Goal: Transaction & Acquisition: Download file/media

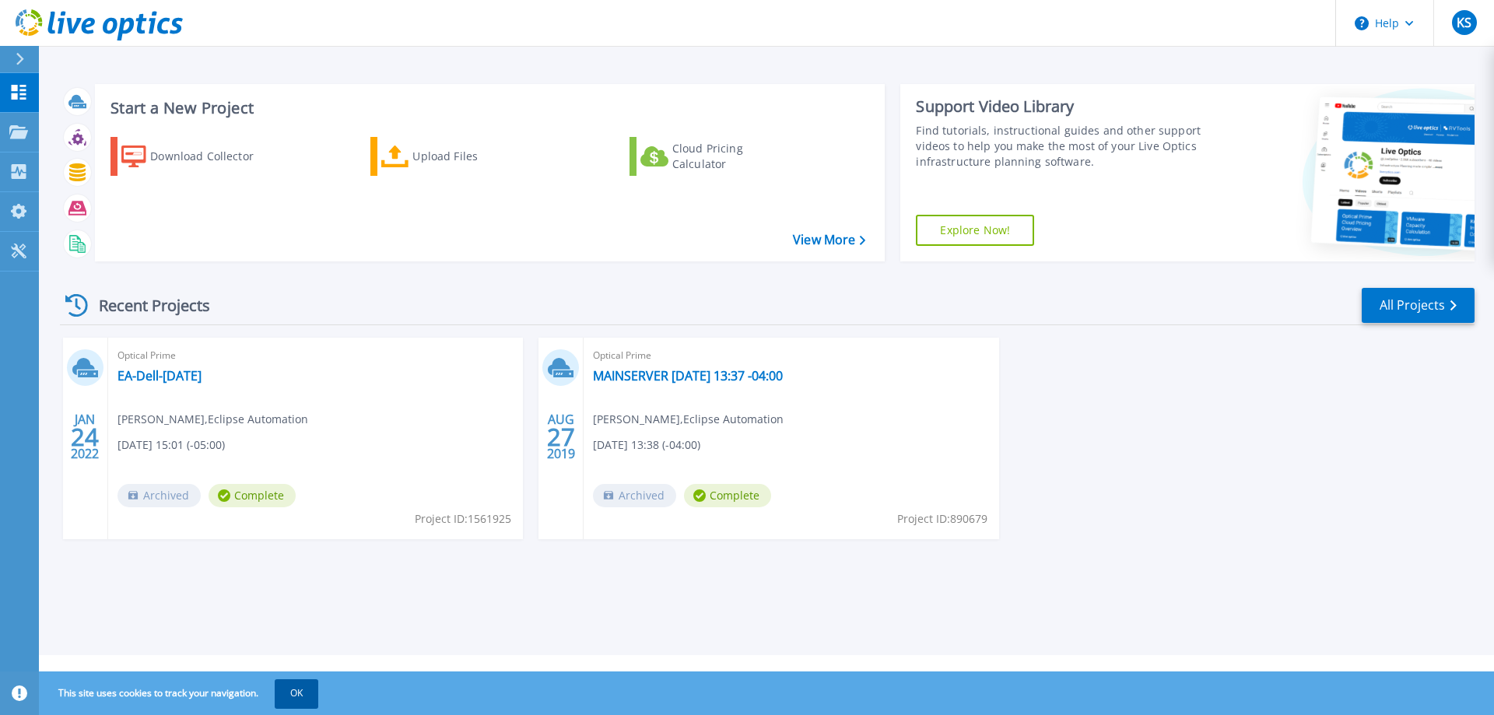
click at [299, 694] on button "OK" at bounding box center [297, 693] width 44 height 28
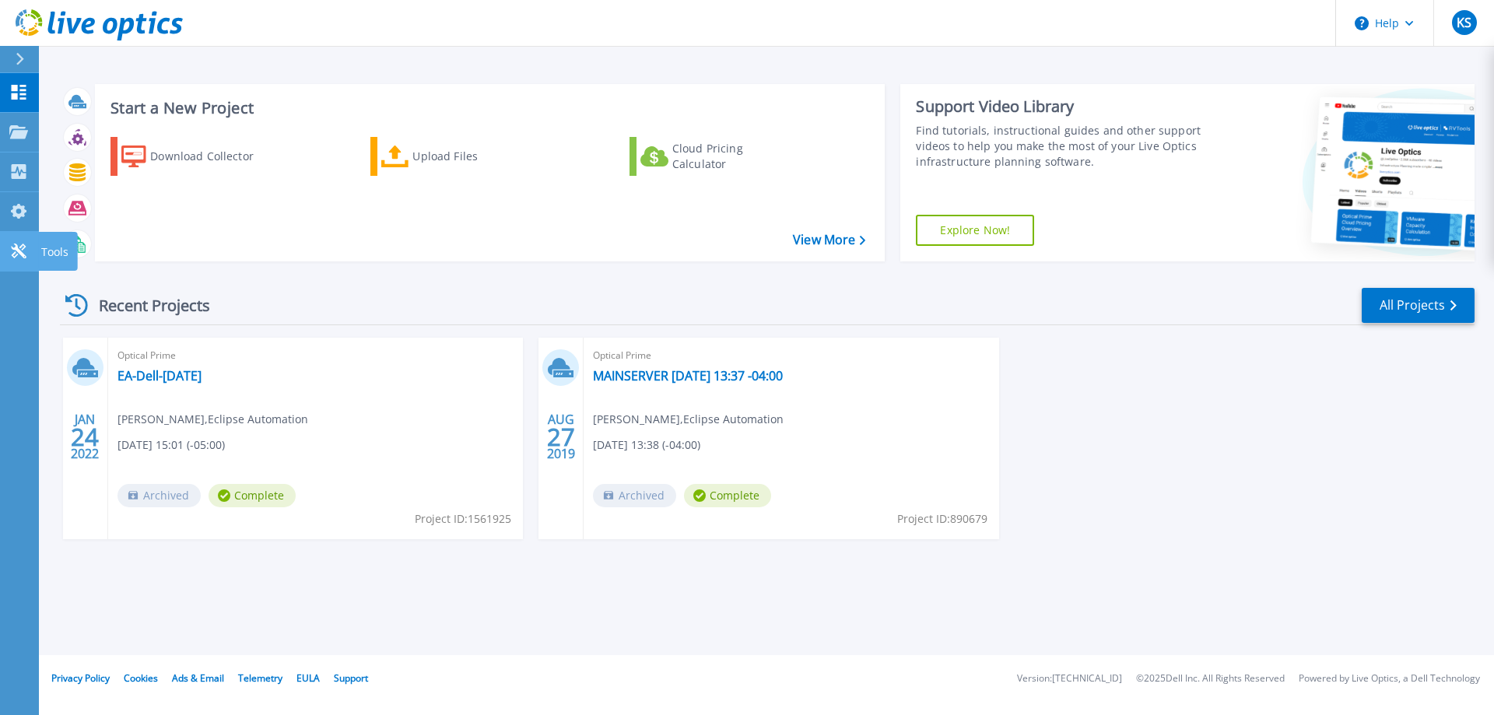
click at [24, 247] on icon at bounding box center [18, 251] width 15 height 15
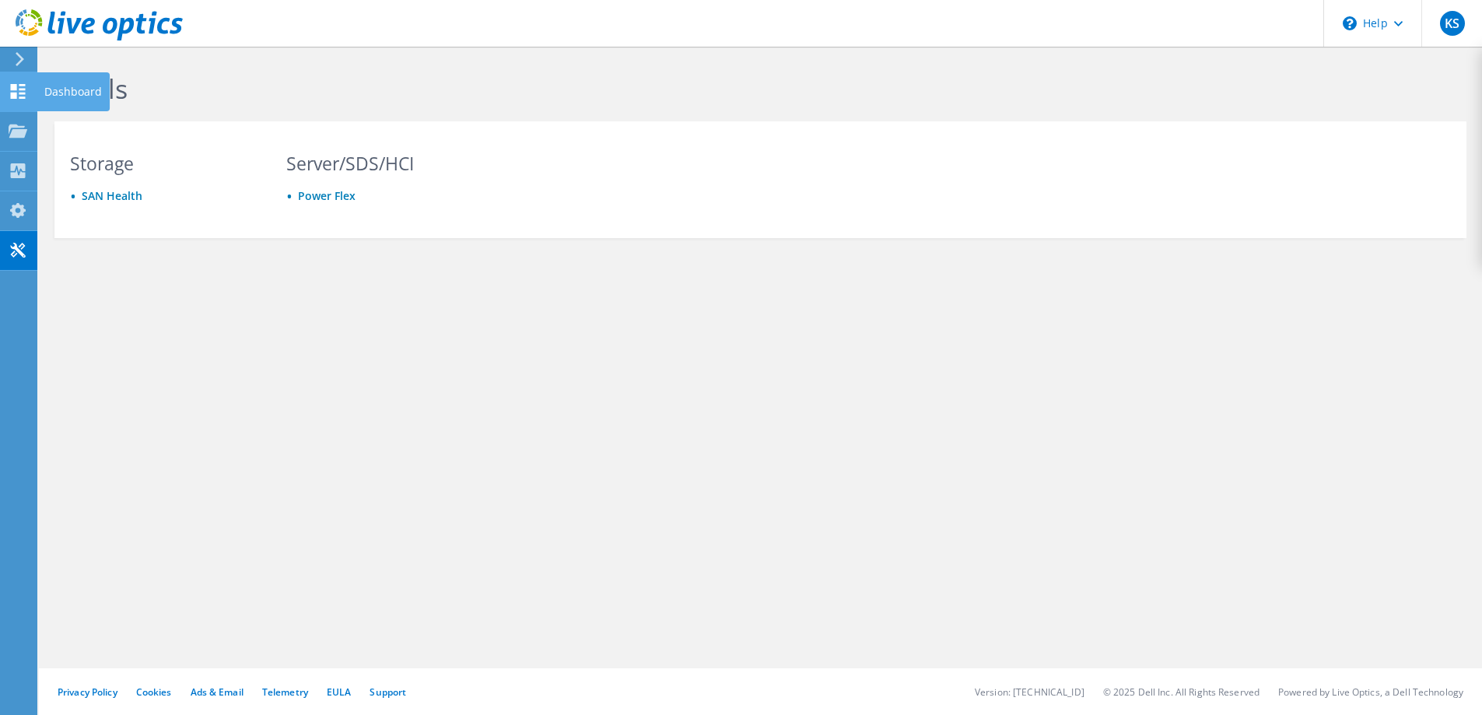
click at [17, 94] on icon at bounding box center [18, 91] width 19 height 15
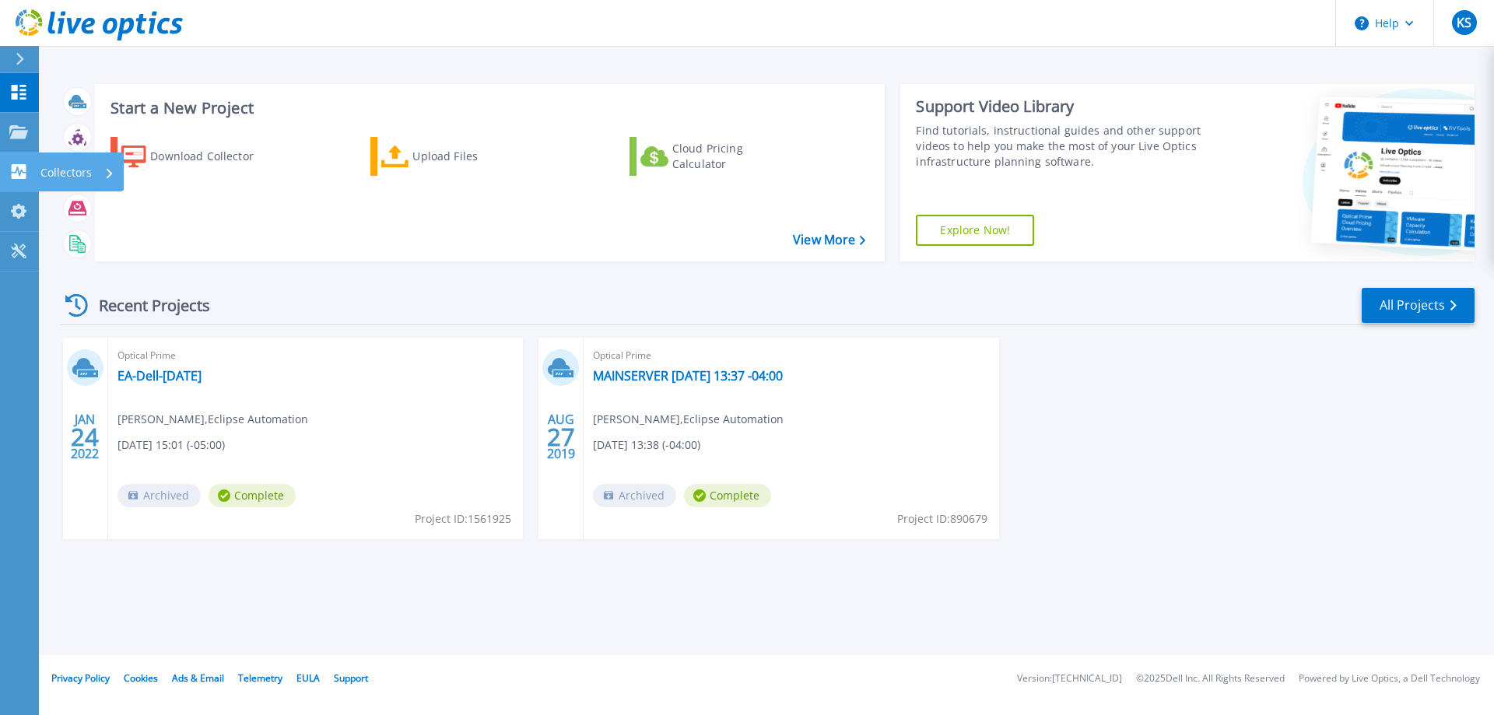
click at [47, 173] on p "Collectors" at bounding box center [65, 172] width 51 height 40
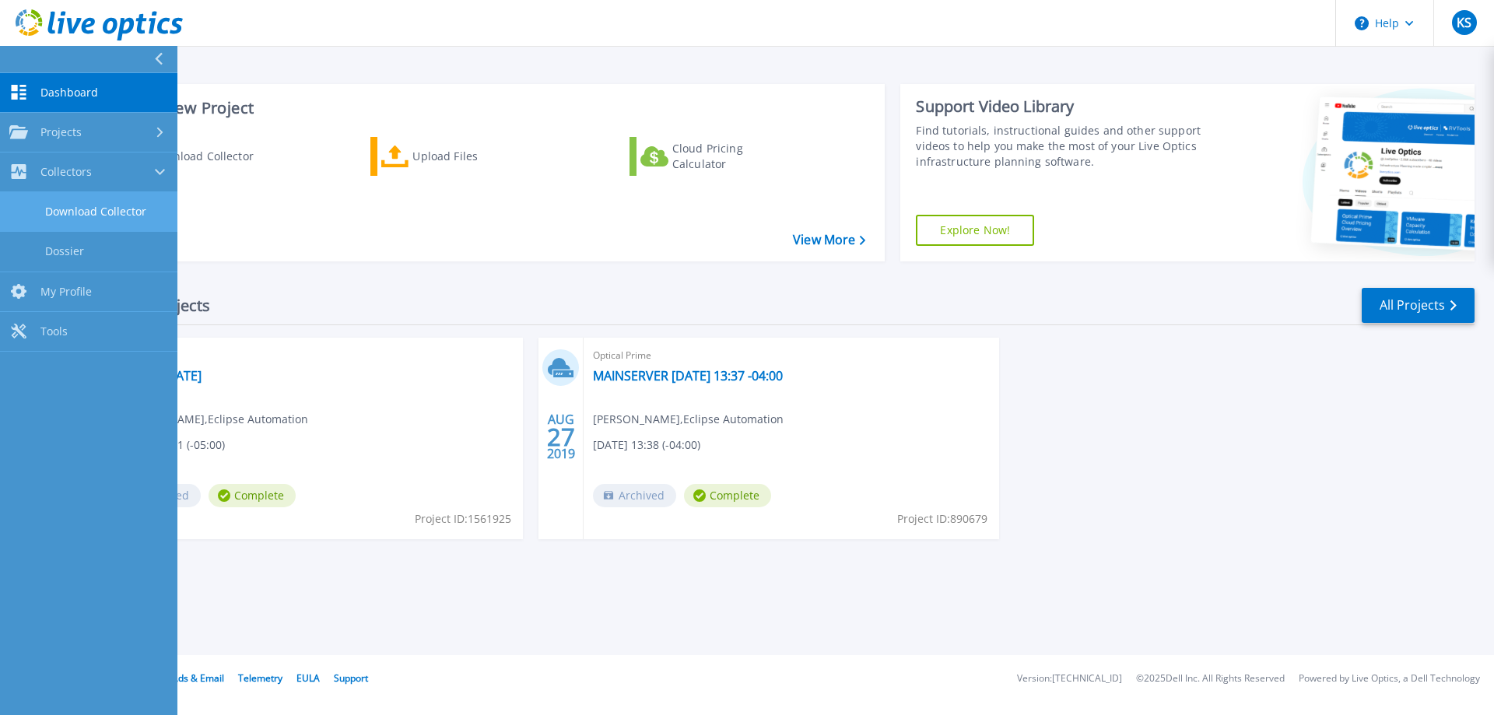
click at [93, 205] on link "Download Collector" at bounding box center [88, 212] width 177 height 40
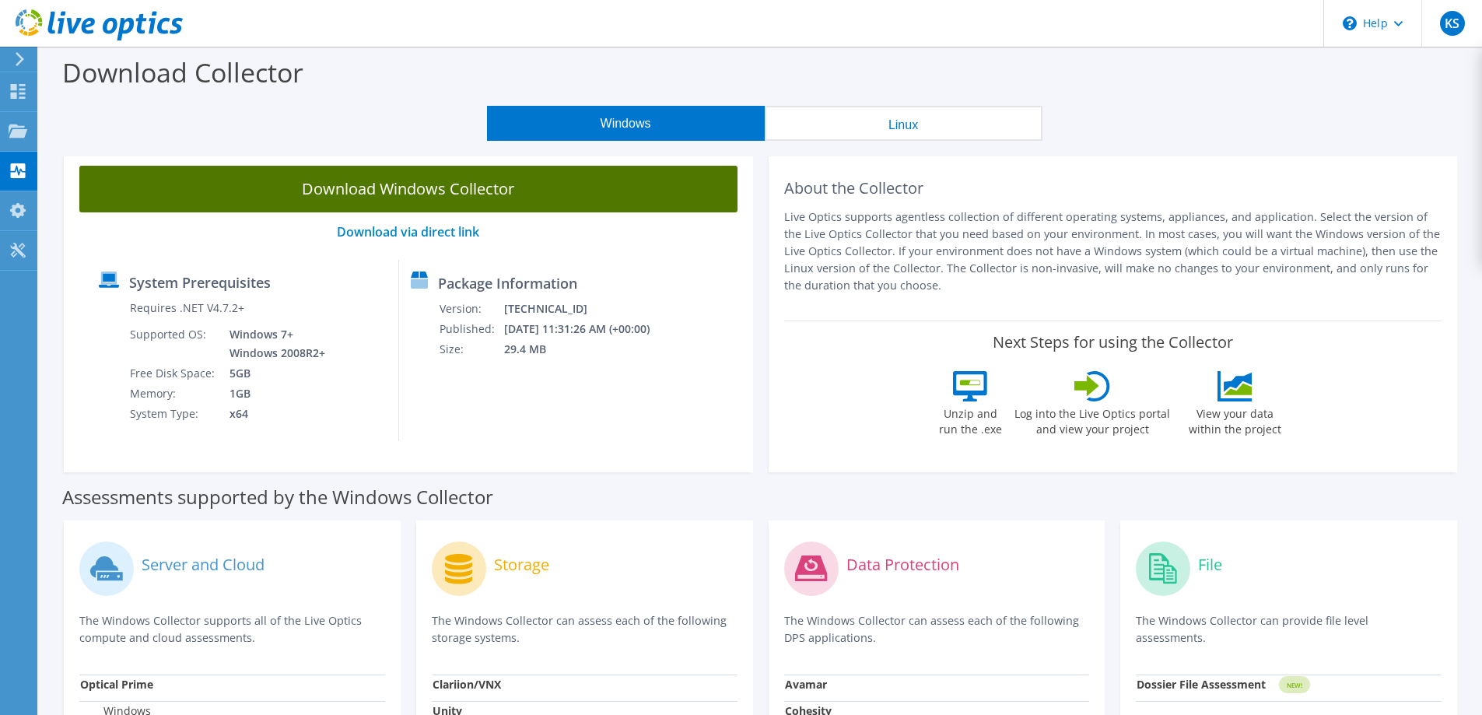
scroll to position [78, 0]
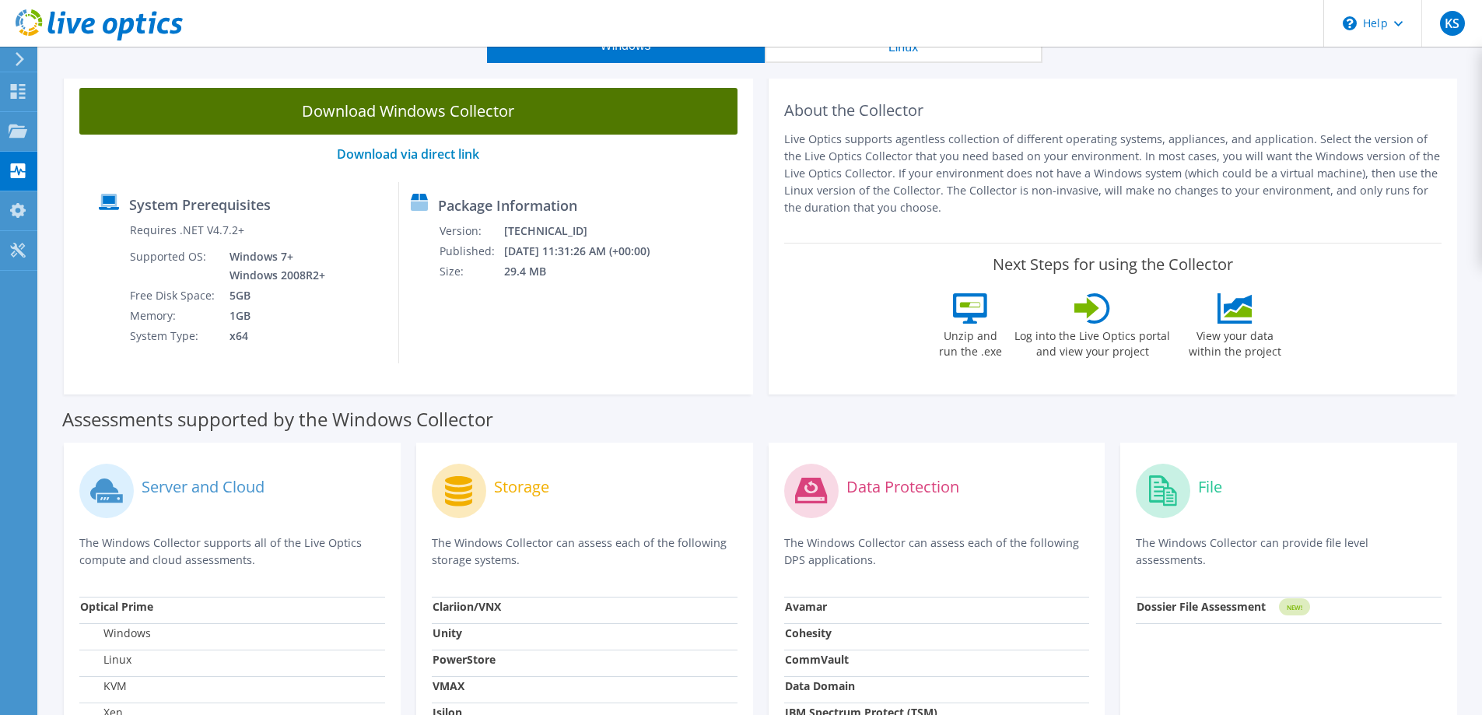
click at [433, 107] on link "Download Windows Collector" at bounding box center [408, 111] width 658 height 47
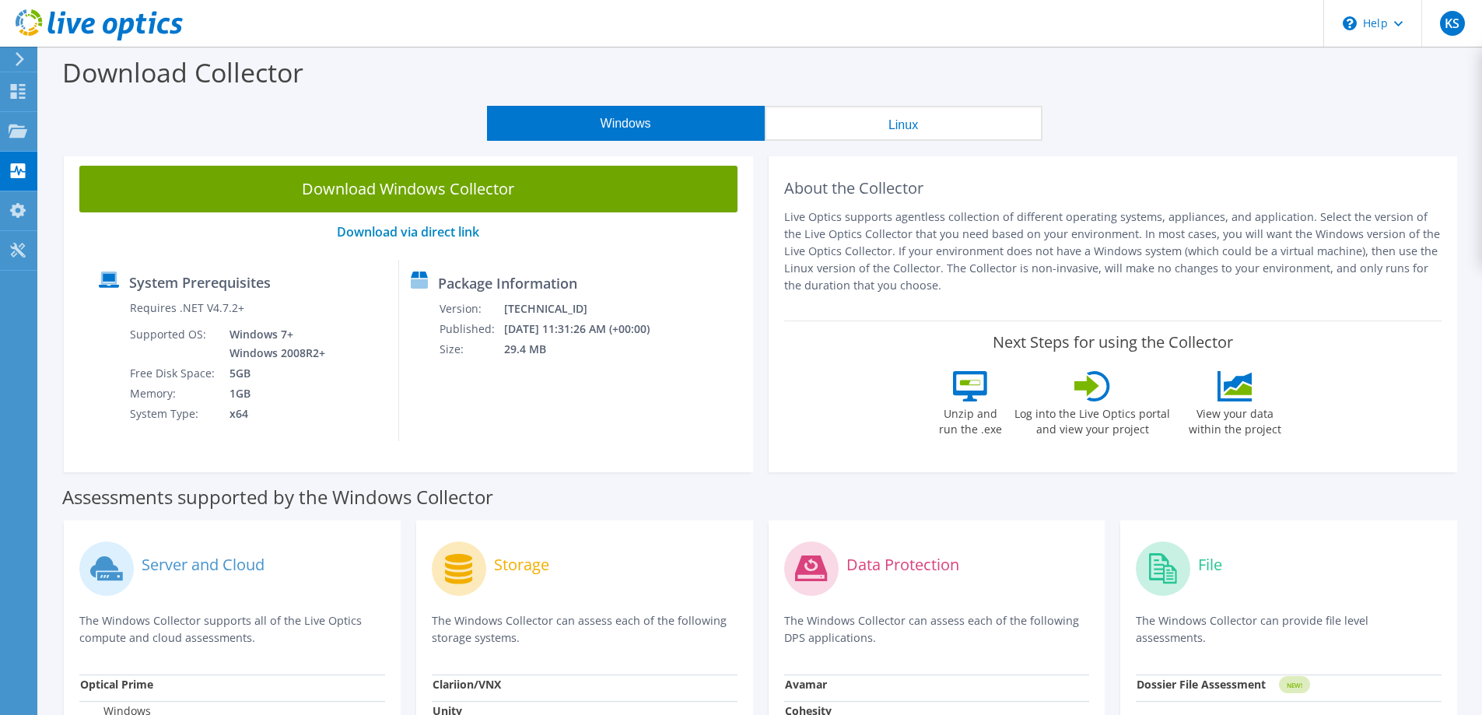
scroll to position [78, 0]
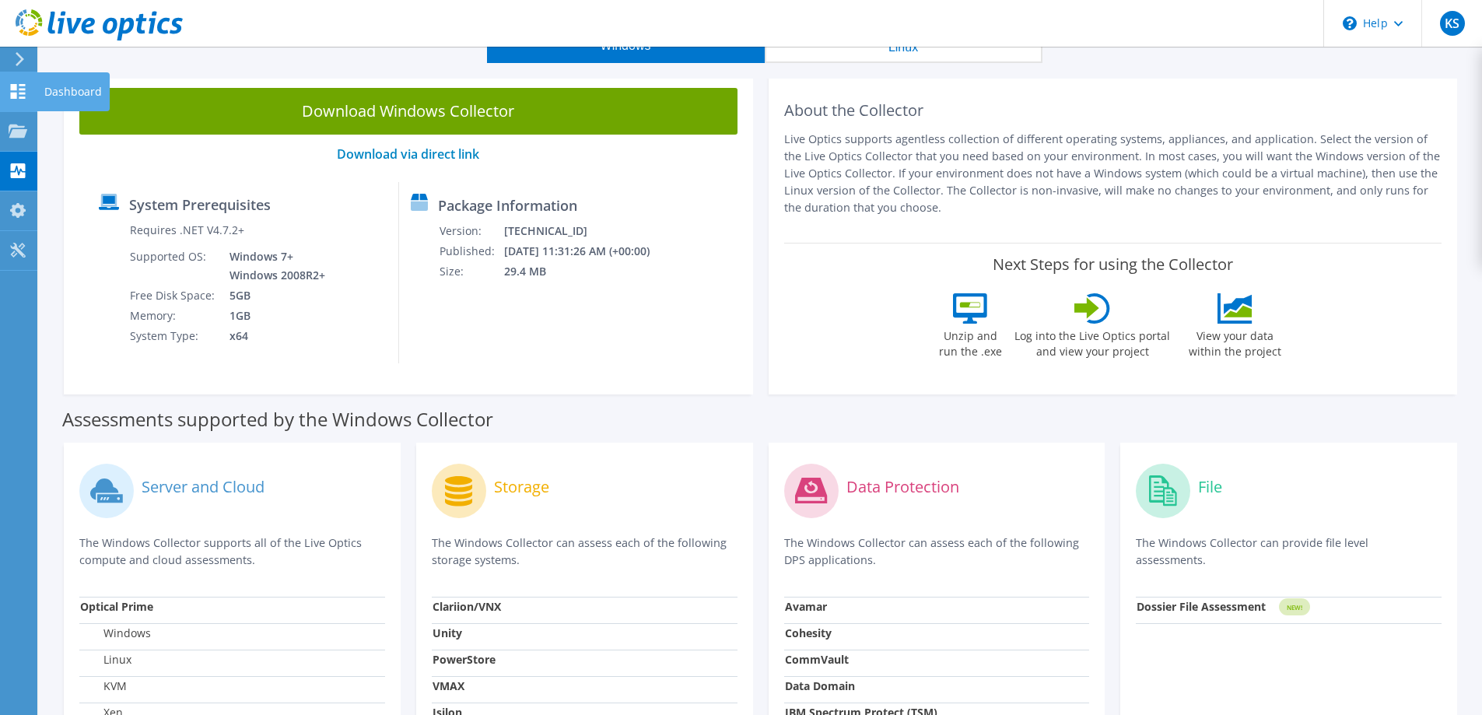
click at [16, 93] on use at bounding box center [18, 91] width 15 height 15
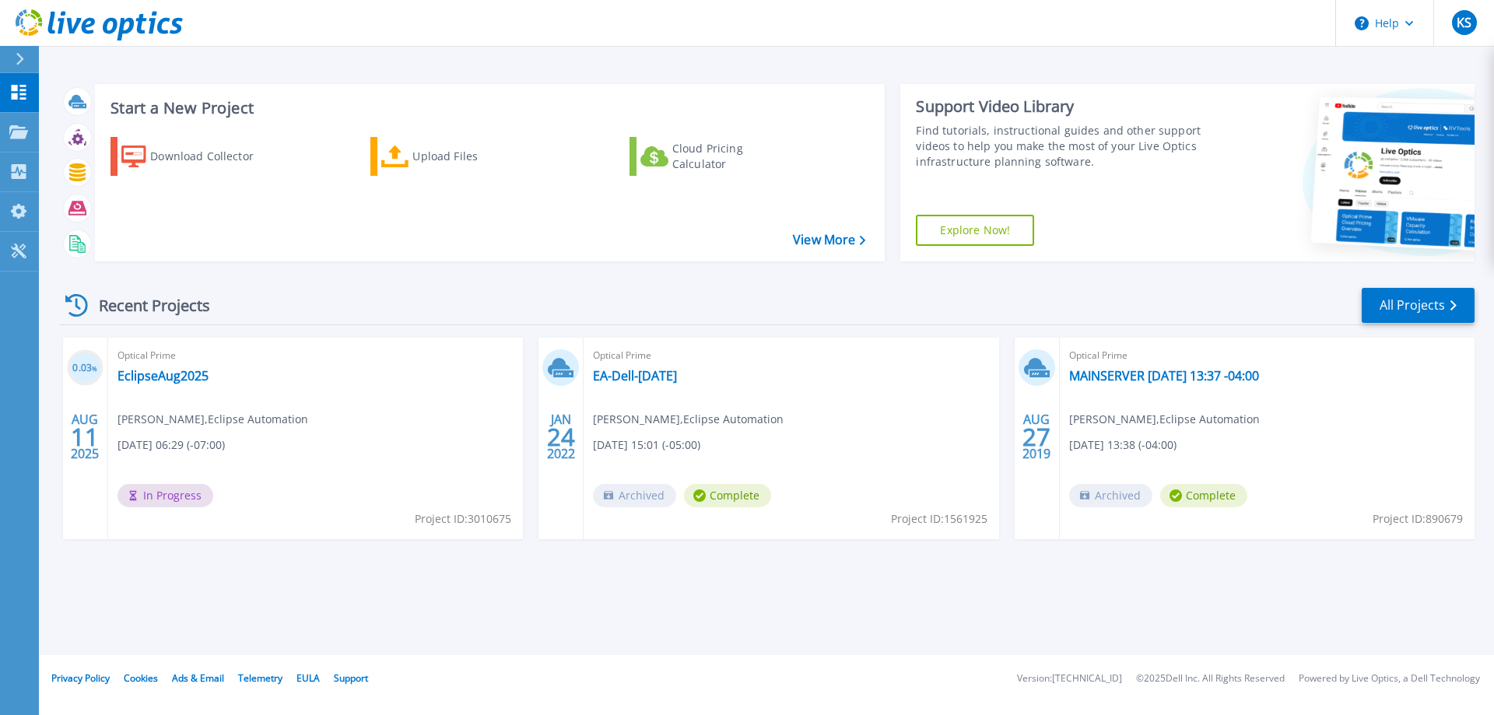
click at [1442, 577] on div "Recent Projects All Projects 0.03 % [DATE] Optical Prime EclipseAug2025 [PERSON…" at bounding box center [767, 428] width 1414 height 309
click at [124, 582] on div "Recent Projects All Projects 0.74 % [DATE] Optical Prime EclipseAug2025 [PERSON…" at bounding box center [767, 428] width 1414 height 309
